Goal: Check status: Check status

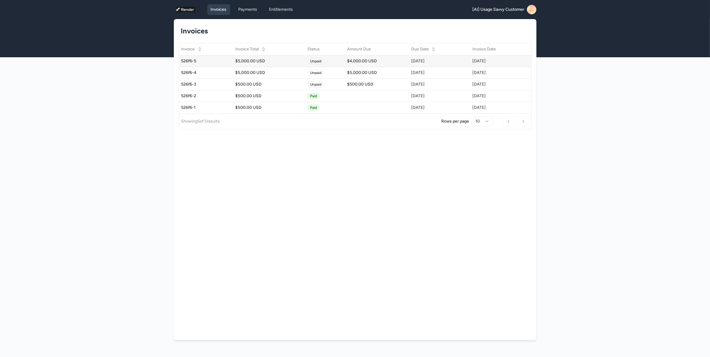
click at [193, 62] on div "526f6-5" at bounding box center [205, 61] width 49 height 6
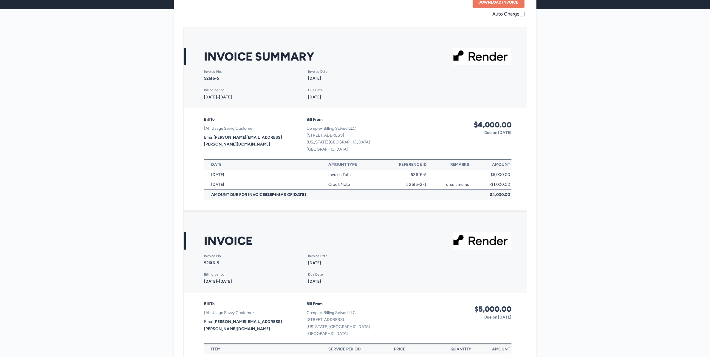
scroll to position [30, 0]
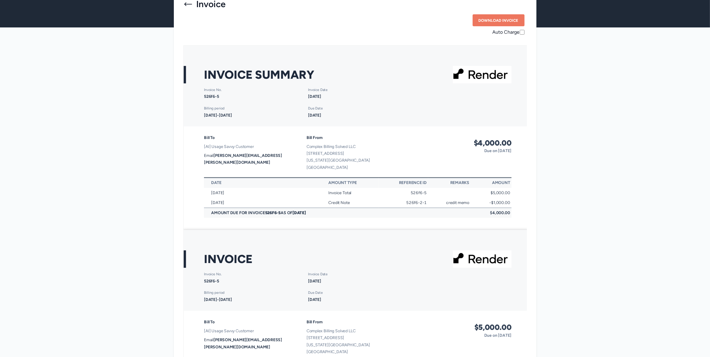
click at [333, 220] on td "Amount Due for Invoice 526f6-5 as of [DATE]" at bounding box center [341, 217] width 274 height 10
drag, startPoint x: 328, startPoint y: 216, endPoint x: 209, endPoint y: 219, distance: 118.8
click at [209, 219] on td "Amount Due for Invoice 526f6-5 as of [DATE]" at bounding box center [341, 217] width 274 height 10
drag, startPoint x: 308, startPoint y: 215, endPoint x: 283, endPoint y: 208, distance: 26.0
click at [308, 215] on b "[DATE]" at bounding box center [302, 216] width 14 height 5
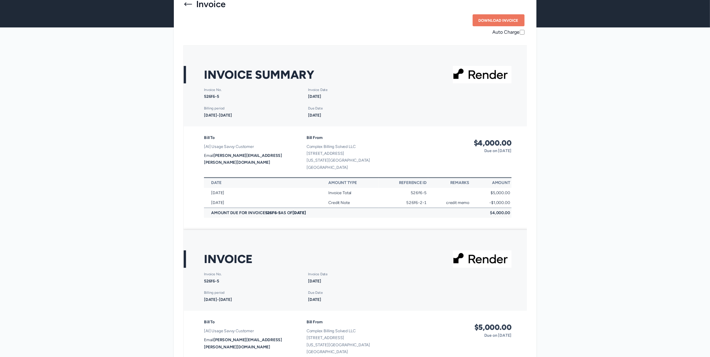
drag, startPoint x: 218, startPoint y: 202, endPoint x: 319, endPoint y: 219, distance: 101.9
click at [290, 218] on table "Date Amount Type Reference Id Remarks Amount [DATE] Invoice Total 526f6-5 $5,00…" at bounding box center [362, 201] width 316 height 41
click at [488, 215] on td "$4,000.00" at bounding box center [499, 217] width 42 height 10
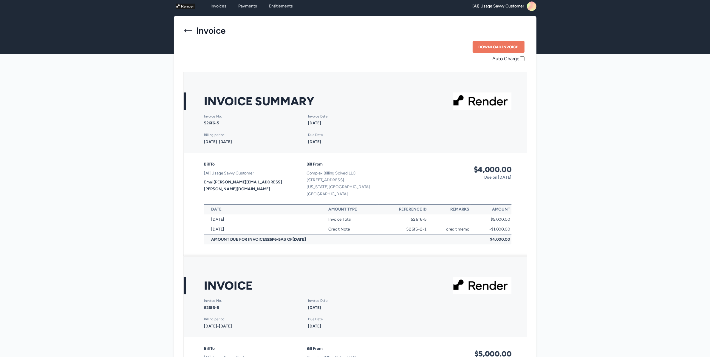
scroll to position [0, 0]
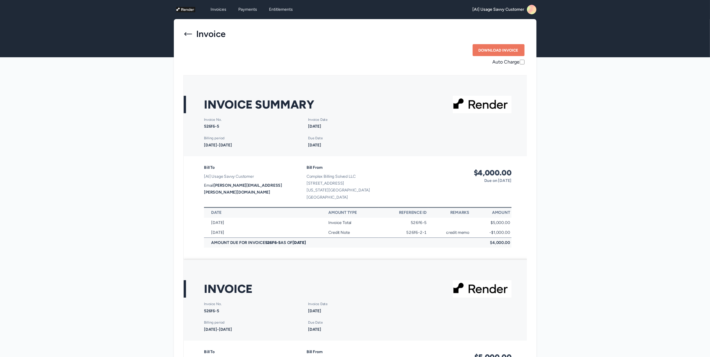
click at [204, 206] on div "Bill To [AI] Usage Savvy Customer Email [PERSON_NAME][EMAIL_ADDRESS][PERSON_NAM…" at bounding box center [362, 211] width 358 height 106
